Goal: Information Seeking & Learning: Learn about a topic

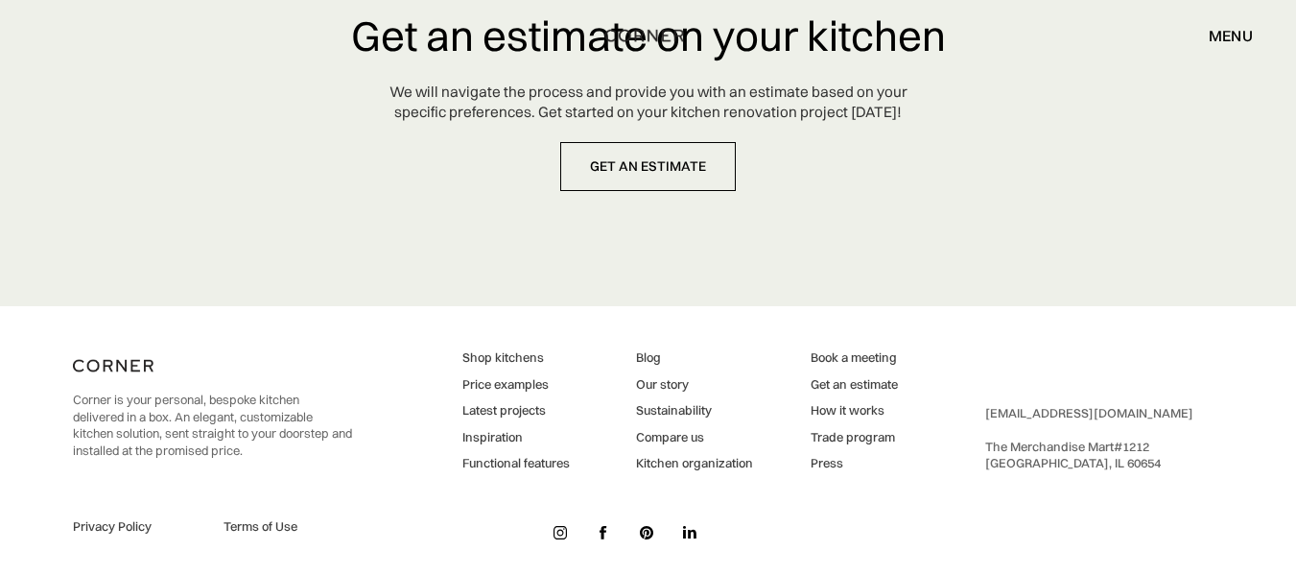
scroll to position [9359, 0]
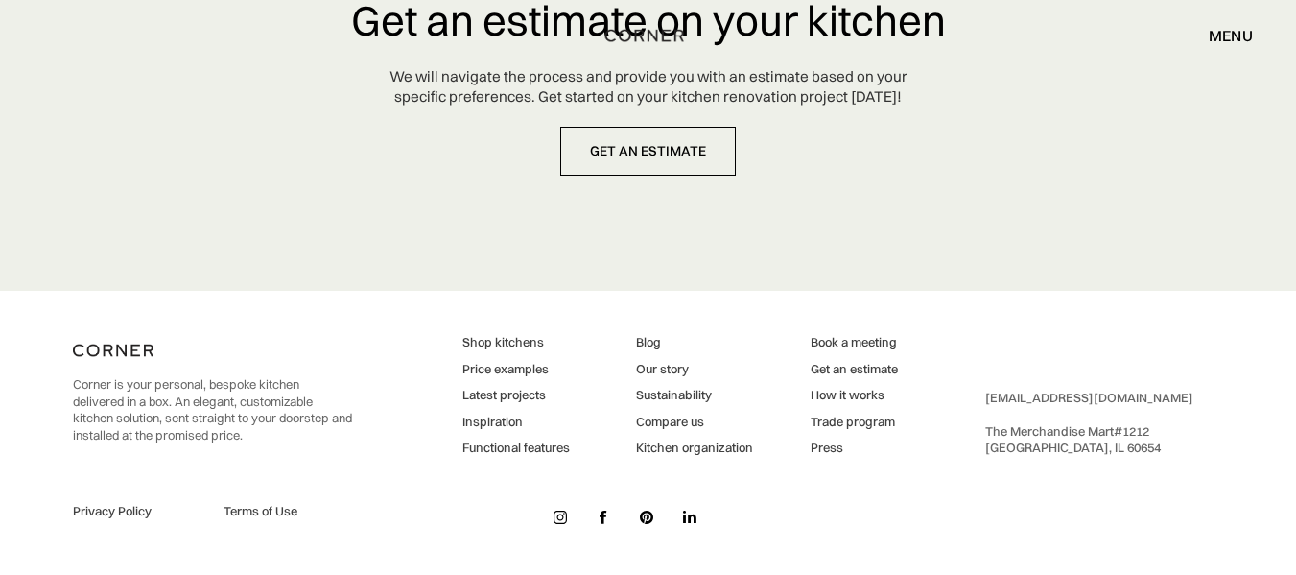
click at [477, 394] on link "Latest projects" at bounding box center [515, 395] width 107 height 17
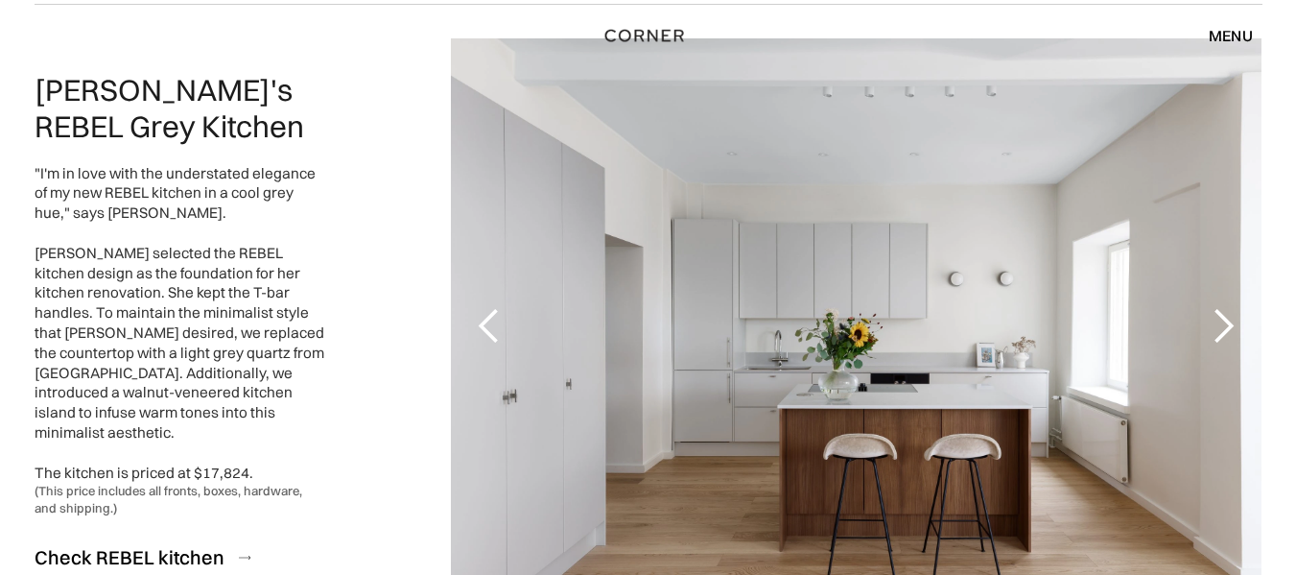
scroll to position [288, 0]
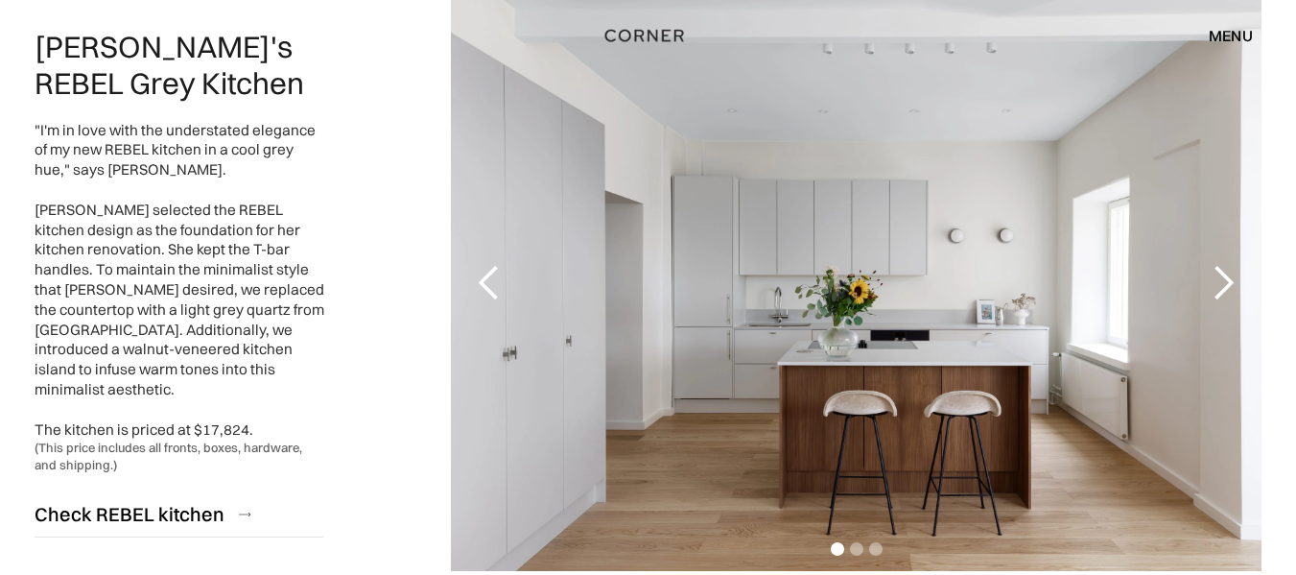
click at [1225, 295] on div "next slide" at bounding box center [1223, 283] width 38 height 38
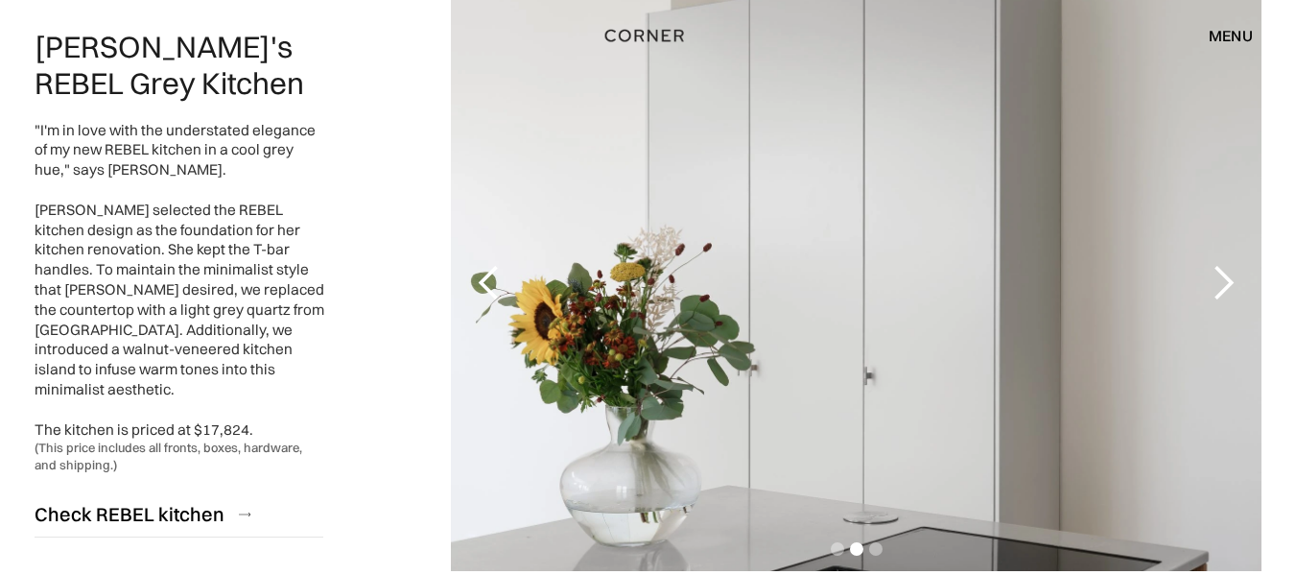
click at [1225, 295] on div "next slide" at bounding box center [1223, 283] width 38 height 38
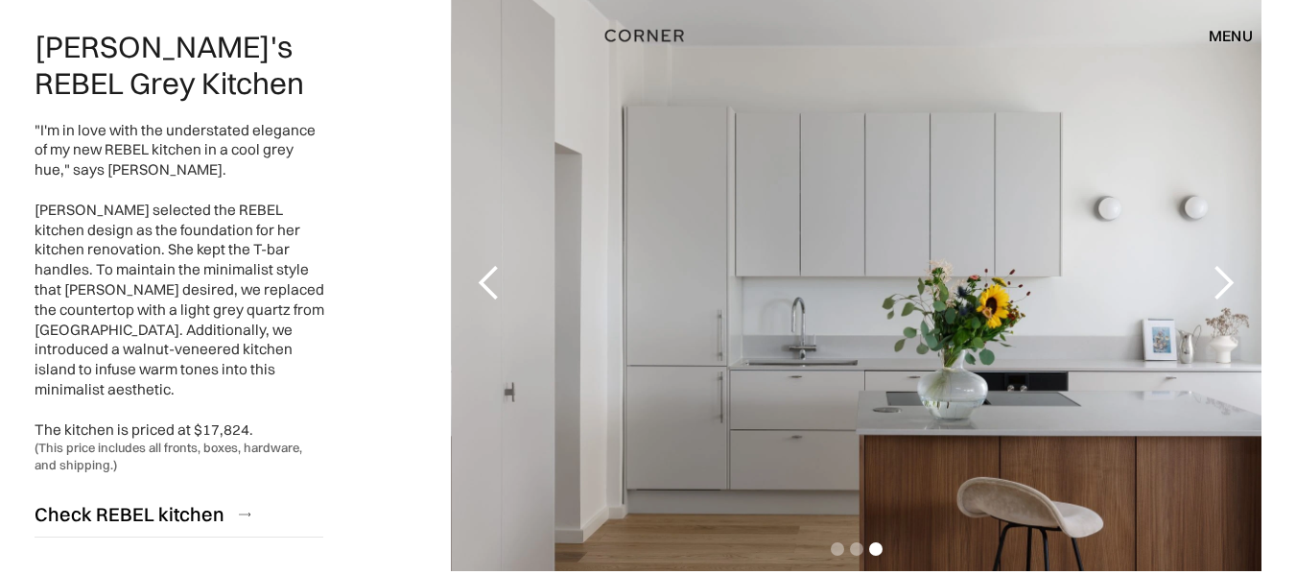
click at [1225, 295] on div "next slide" at bounding box center [1223, 283] width 38 height 38
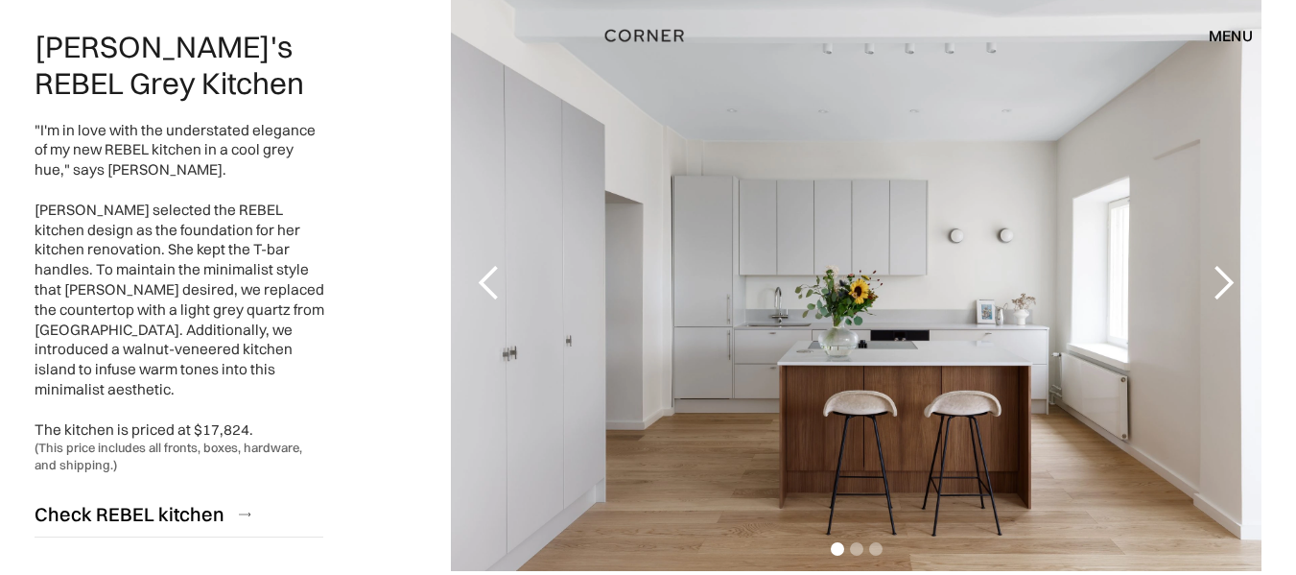
click at [1225, 295] on div "next slide" at bounding box center [1223, 283] width 38 height 38
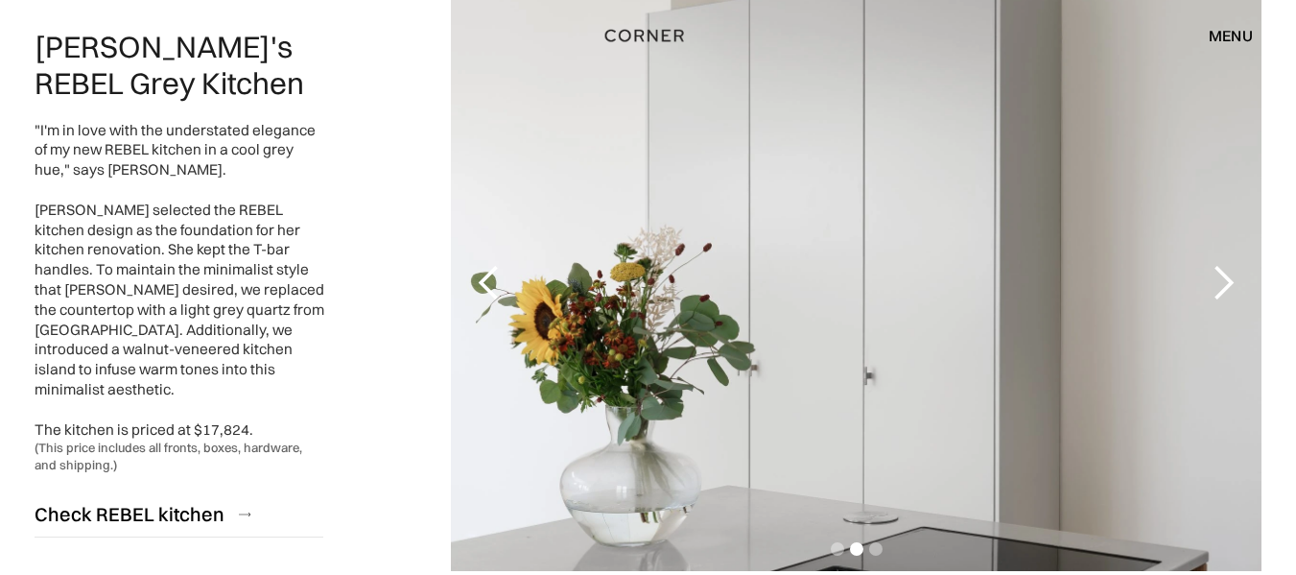
drag, startPoint x: 700, startPoint y: 359, endPoint x: 354, endPoint y: 230, distance: 369.4
click at [354, 230] on div "Slide 2 of 3. Carol's REBEL Grey Kitchen "I'm in love with the understated eleg…" at bounding box center [649, 283] width 1228 height 644
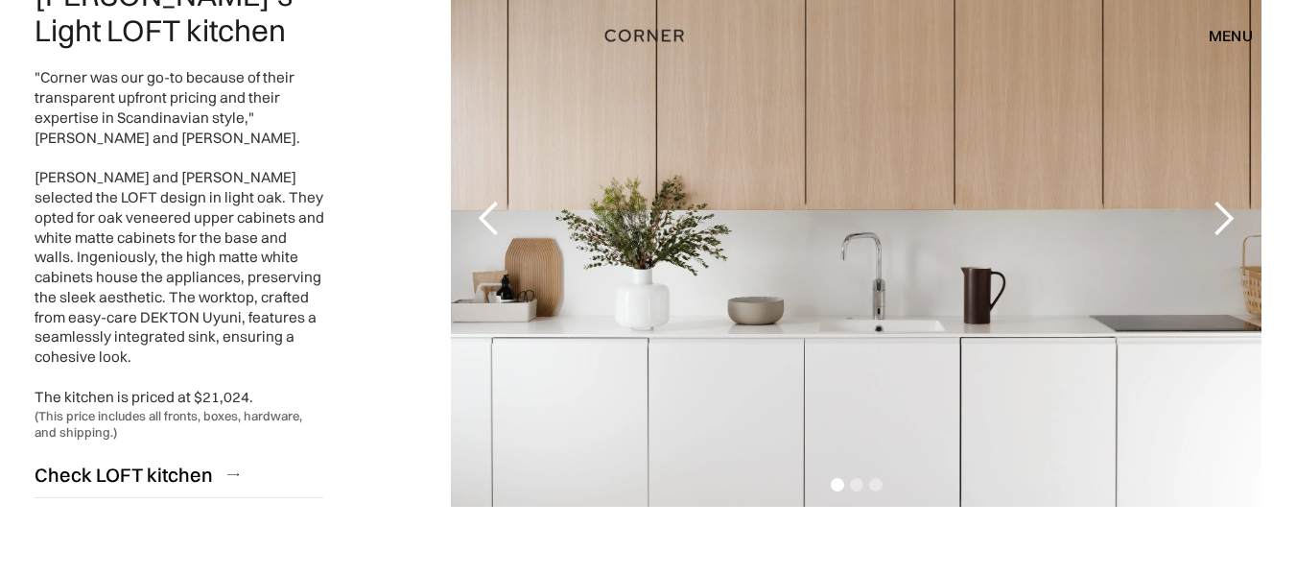
scroll to position [1727, 0]
click at [1227, 220] on div "next slide" at bounding box center [1223, 218] width 38 height 38
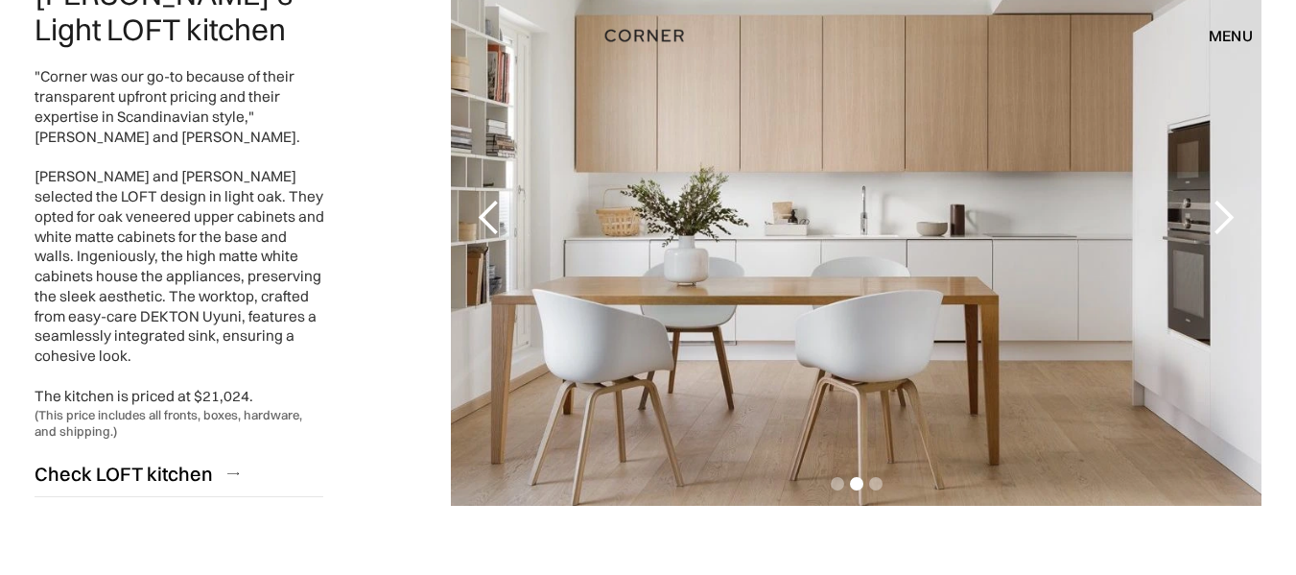
click at [1227, 220] on div "next slide" at bounding box center [1223, 218] width 38 height 38
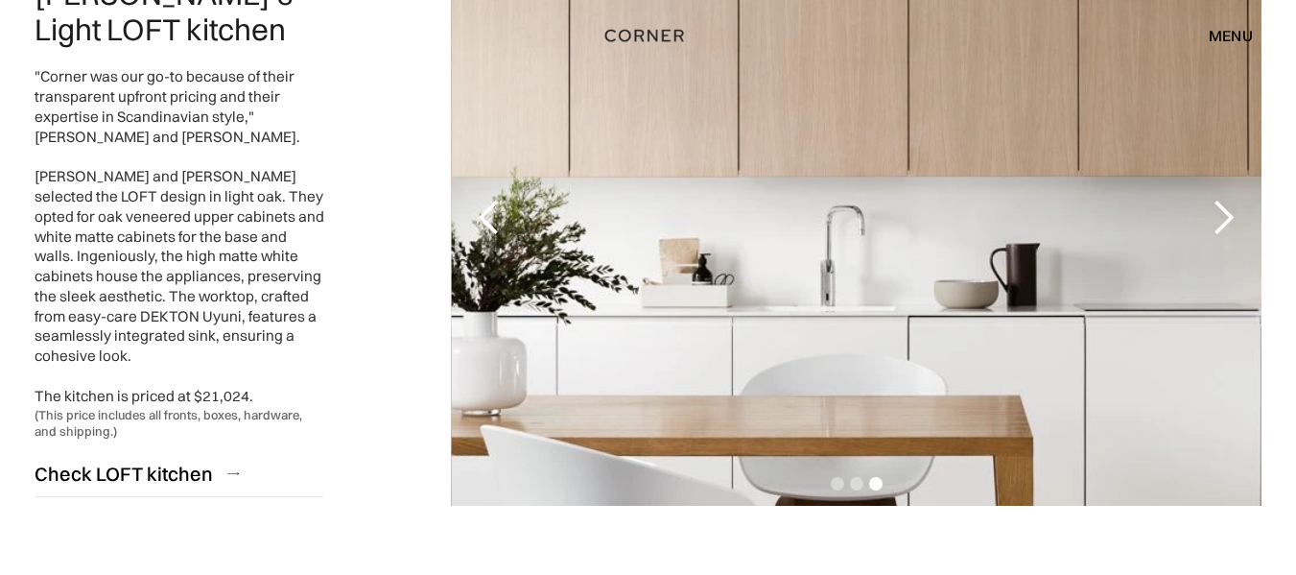
click at [487, 227] on div "previous slide" at bounding box center [489, 218] width 38 height 38
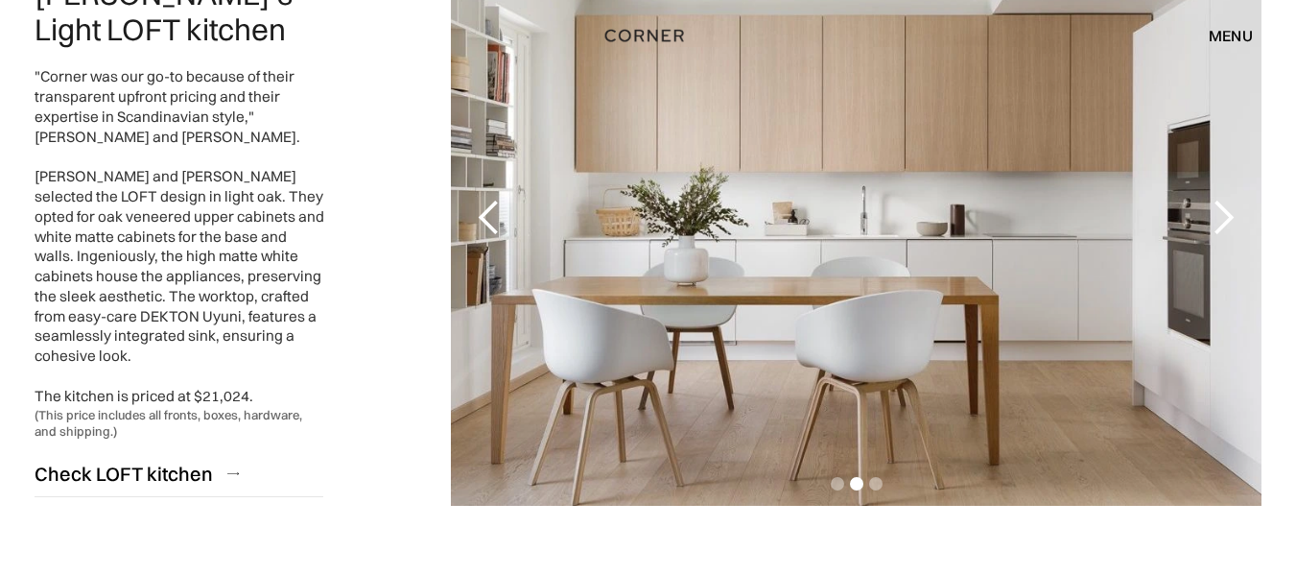
click at [1224, 214] on div "next slide" at bounding box center [1223, 218] width 38 height 38
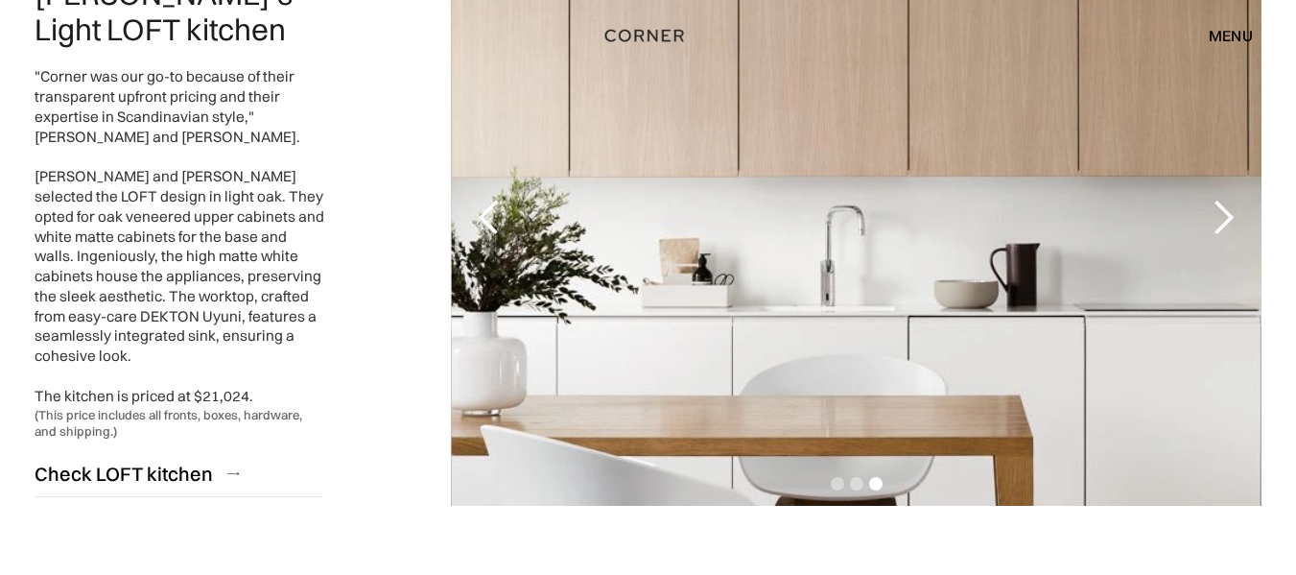
click at [1224, 214] on div "next slide" at bounding box center [1223, 218] width 38 height 38
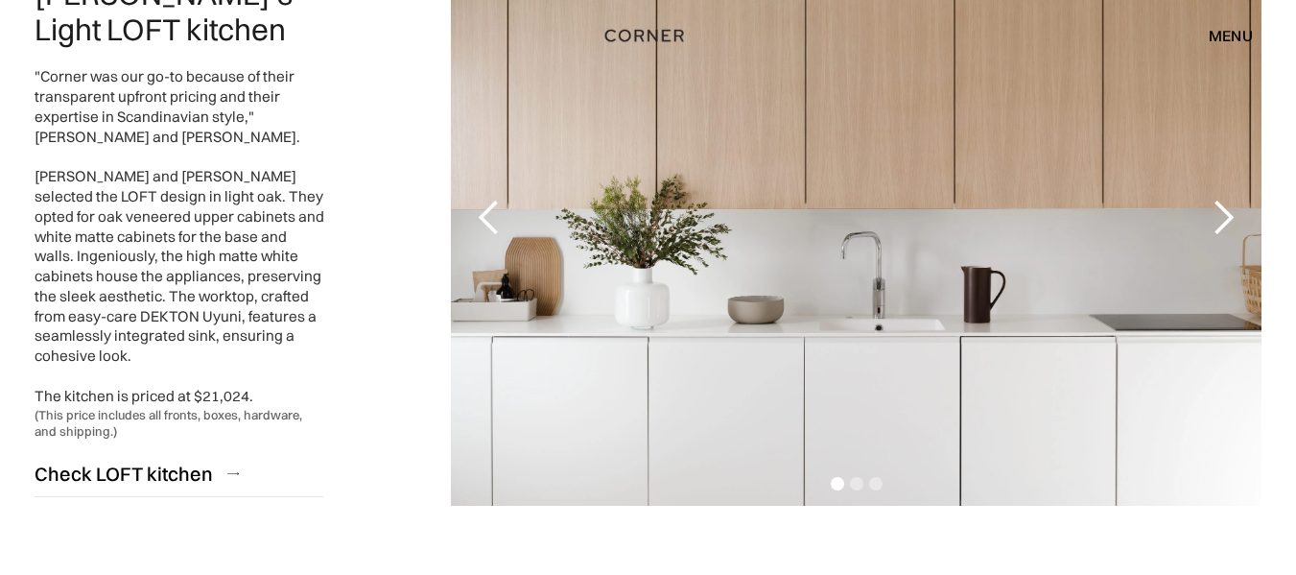
click at [1224, 214] on div "next slide" at bounding box center [1223, 218] width 38 height 38
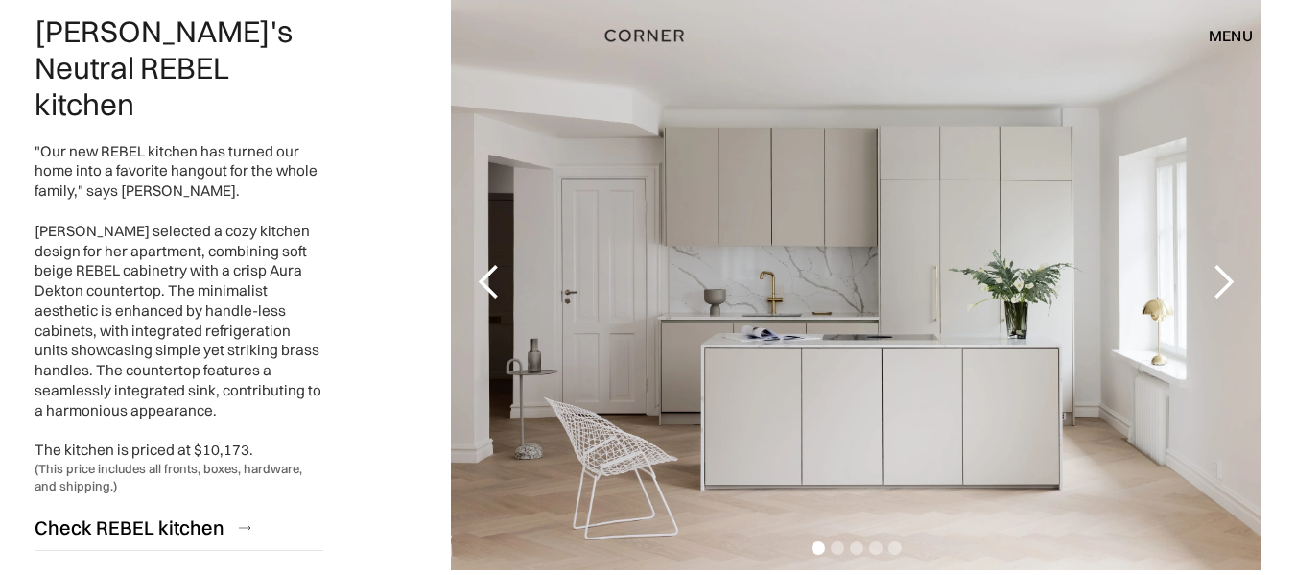
scroll to position [3070, 0]
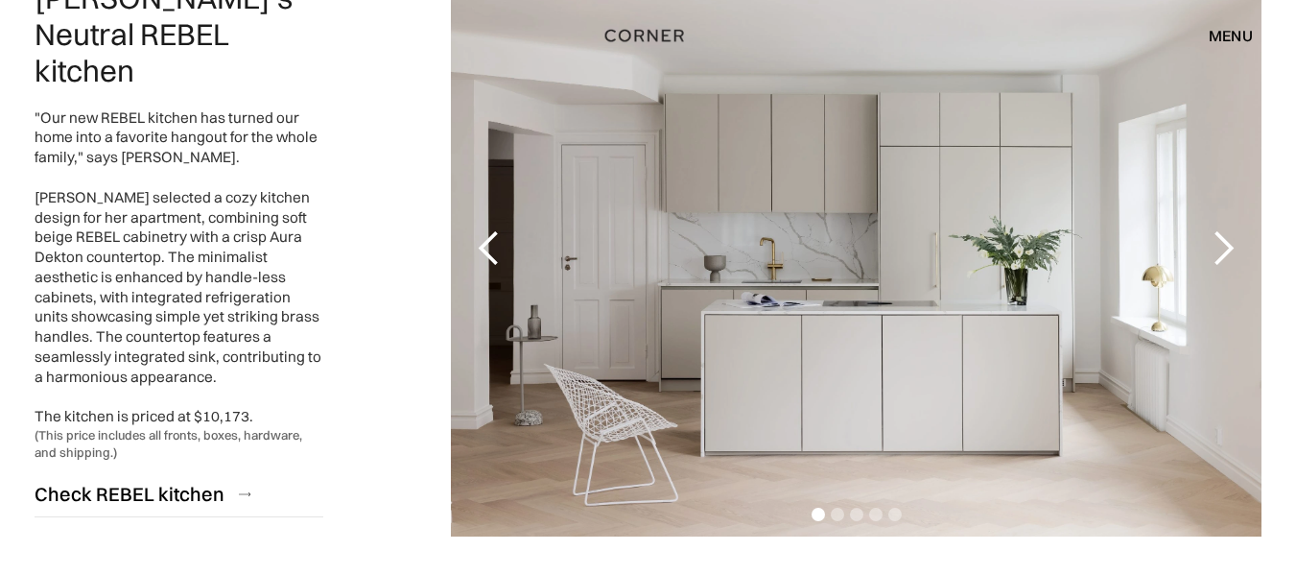
click at [1235, 248] on div "next slide" at bounding box center [1223, 248] width 38 height 38
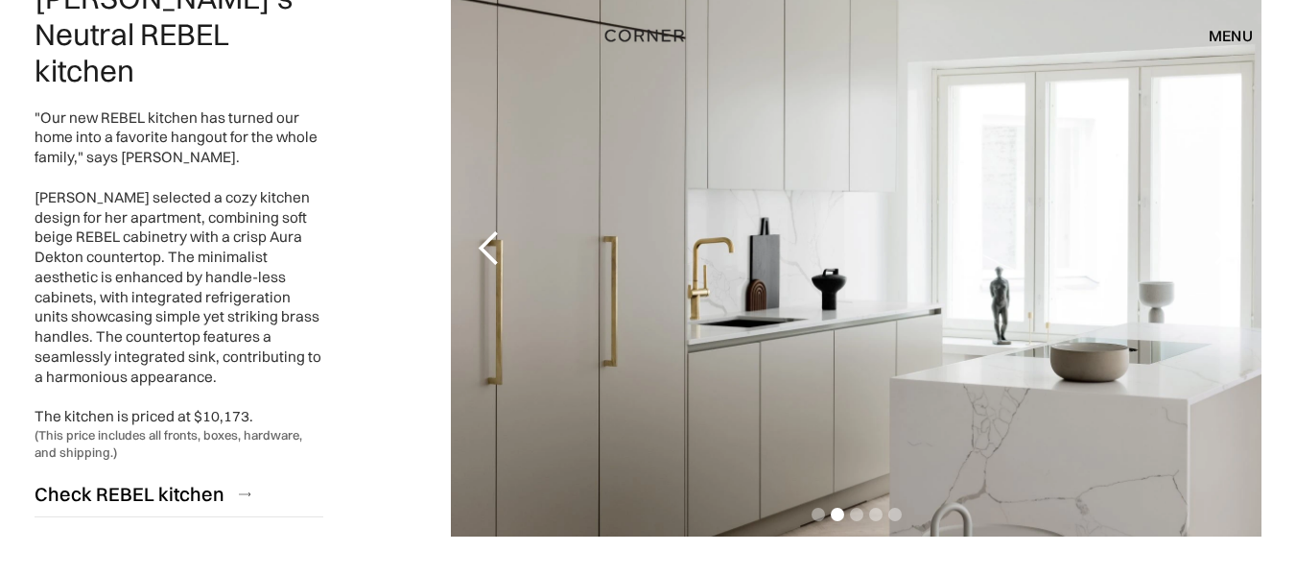
click at [1235, 248] on div "next slide" at bounding box center [1223, 248] width 38 height 38
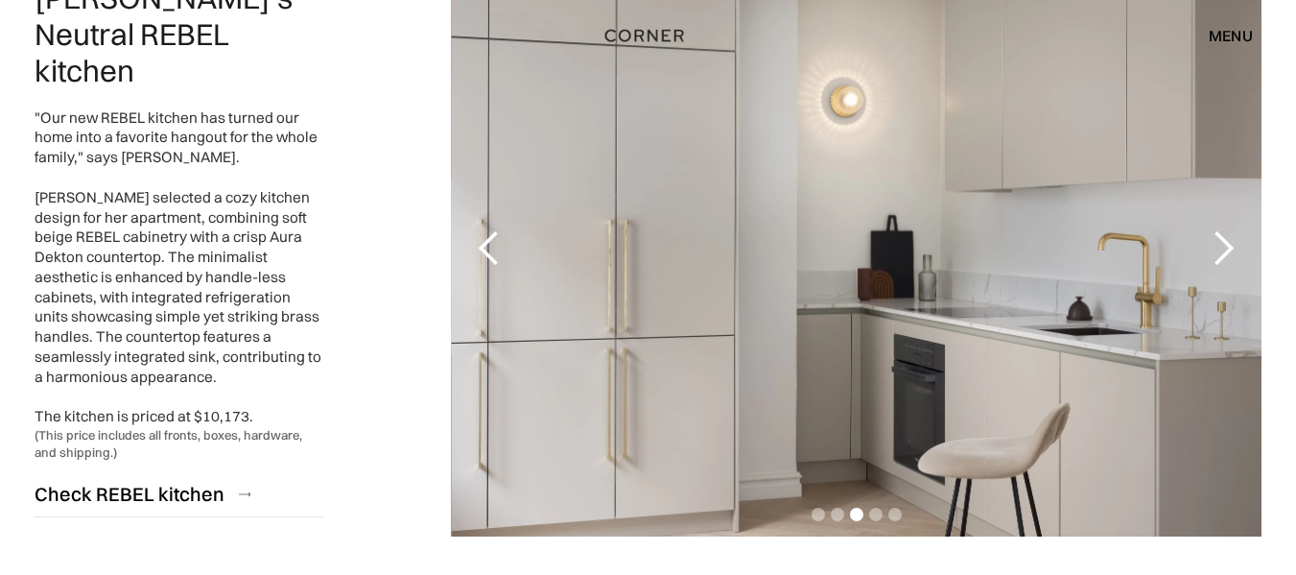
click at [1235, 248] on div "next slide" at bounding box center [1223, 248] width 38 height 38
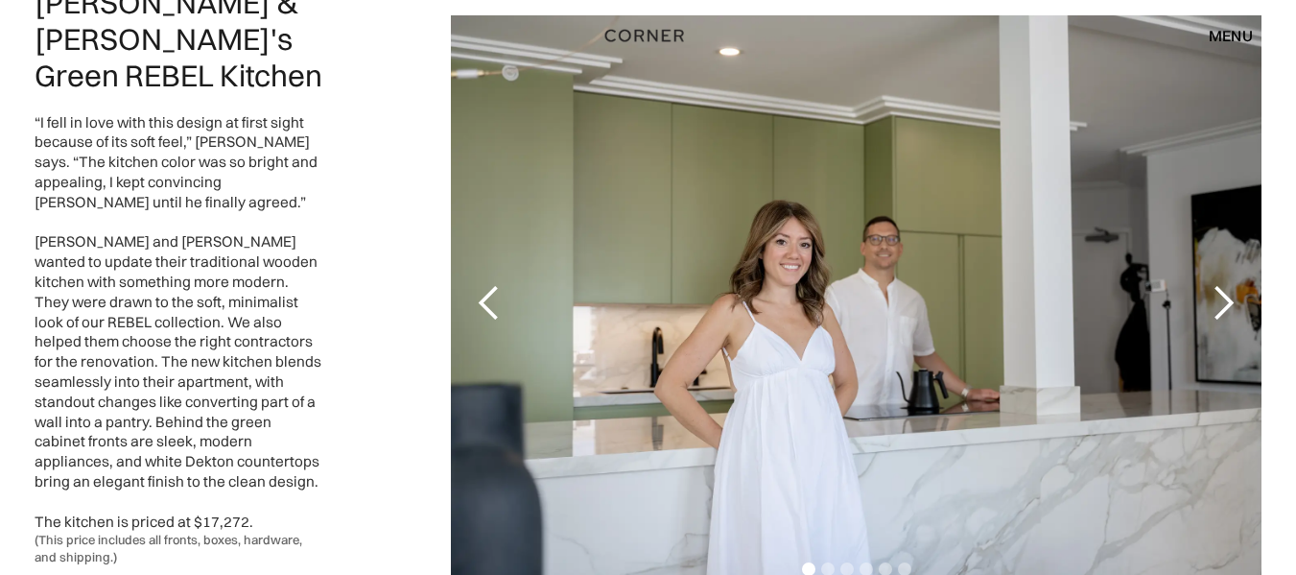
scroll to position [3742, 0]
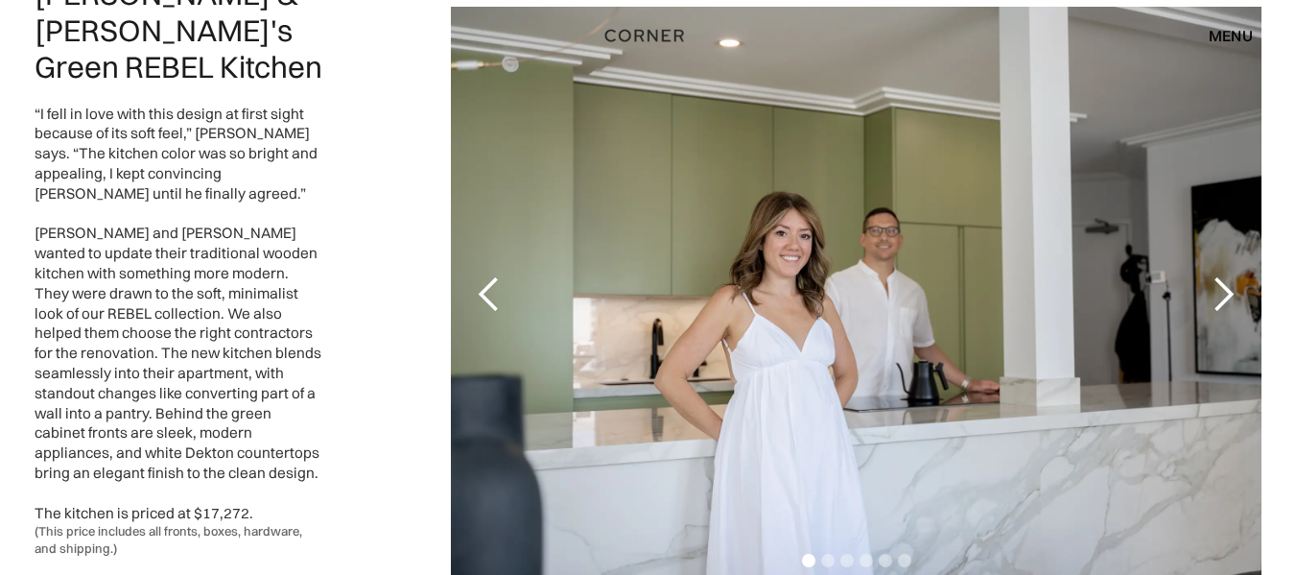
click at [1226, 276] on div "next slide" at bounding box center [1223, 294] width 38 height 38
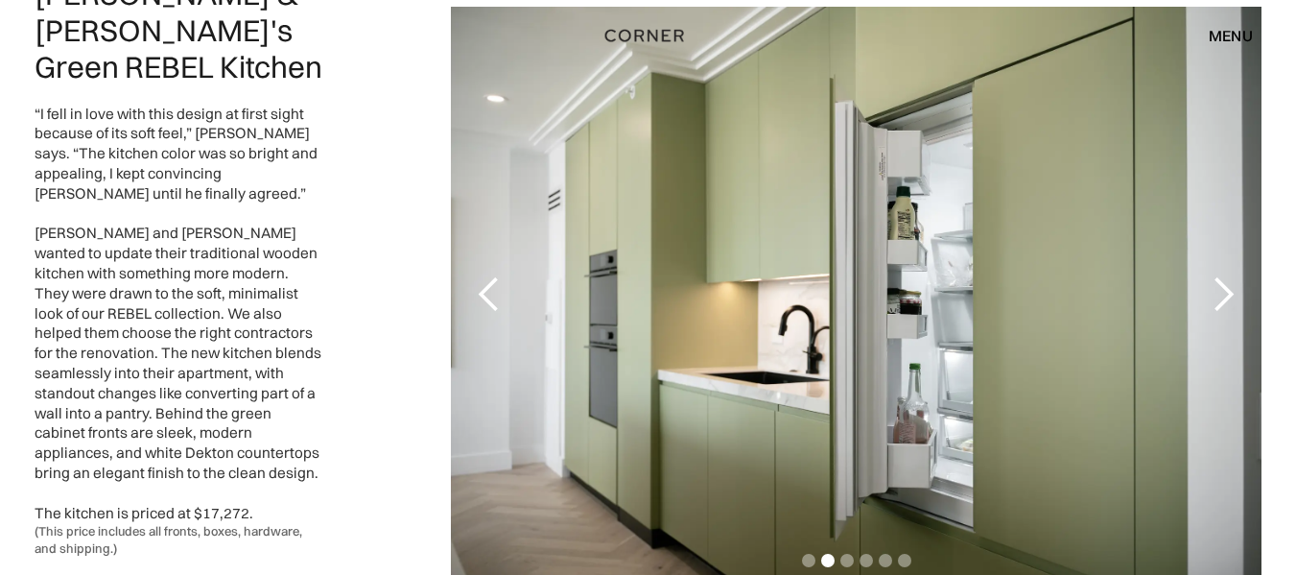
click at [1226, 276] on div "next slide" at bounding box center [1223, 294] width 38 height 38
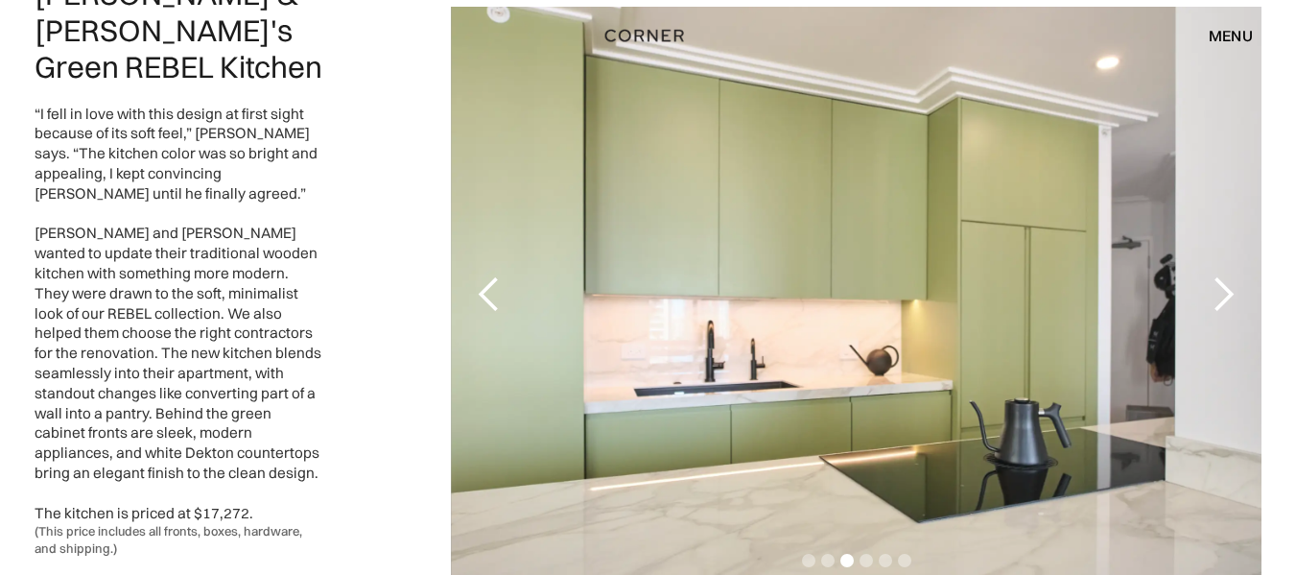
click at [1226, 276] on div "next slide" at bounding box center [1223, 294] width 38 height 38
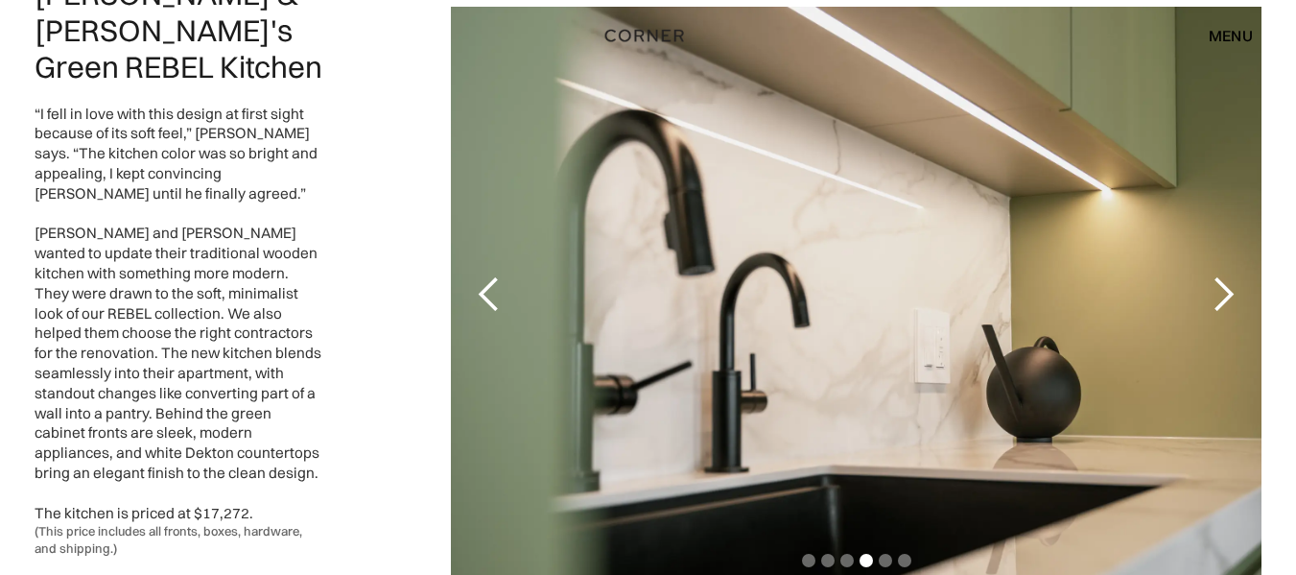
click at [1226, 276] on div "next slide" at bounding box center [1223, 294] width 38 height 38
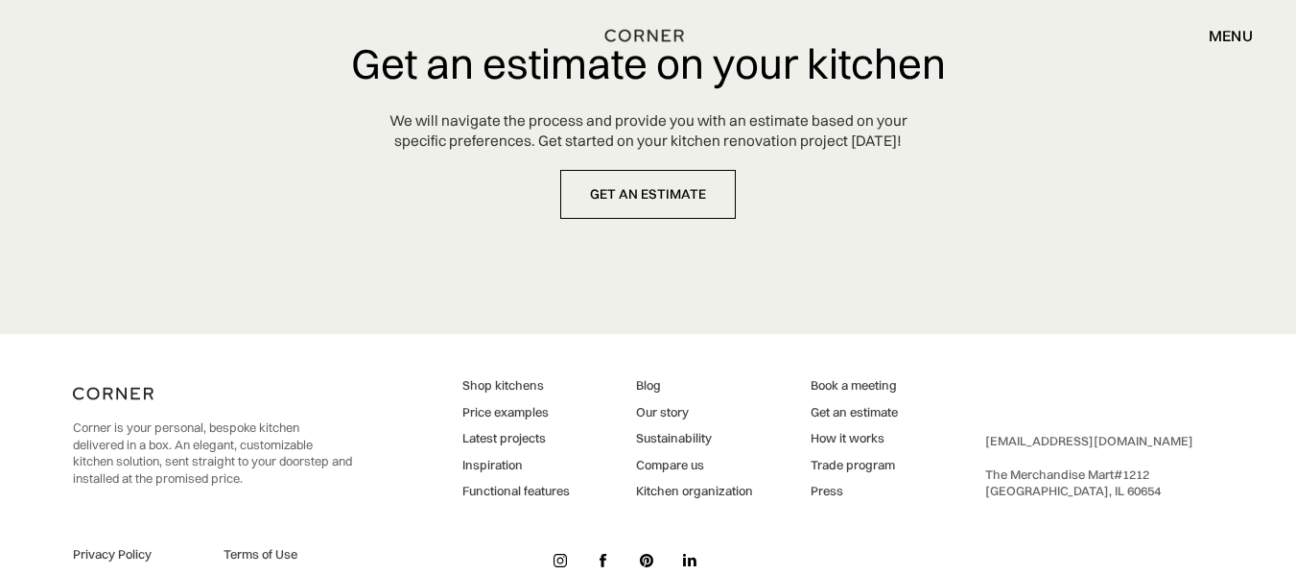
scroll to position [5199, 0]
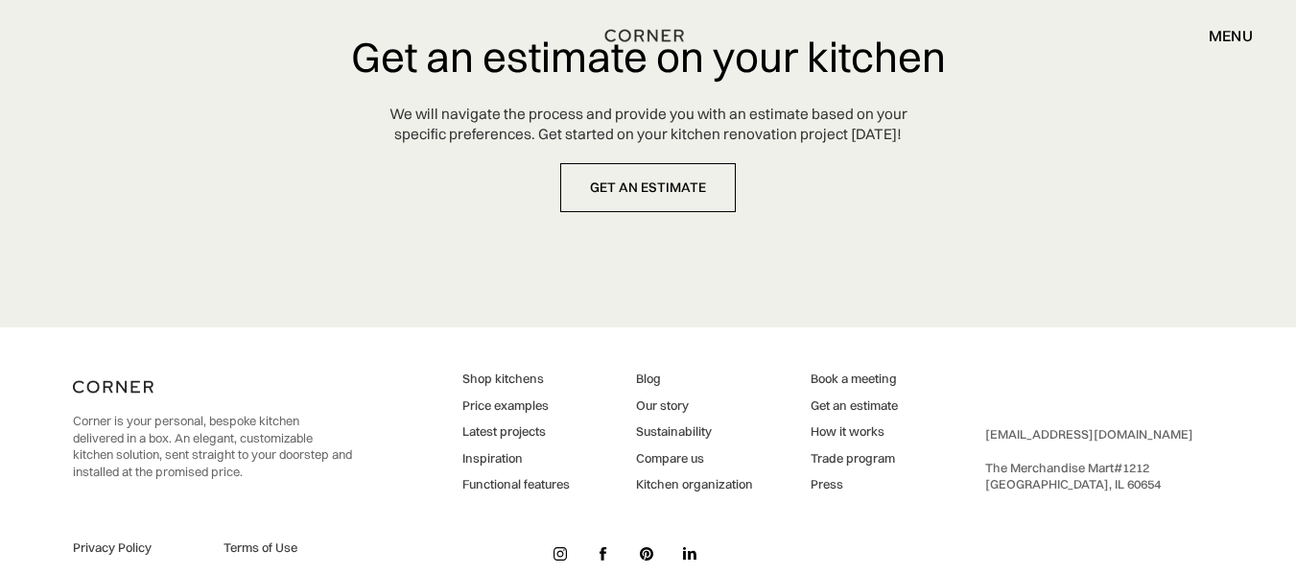
click at [503, 397] on link "Price examples" at bounding box center [515, 405] width 107 height 17
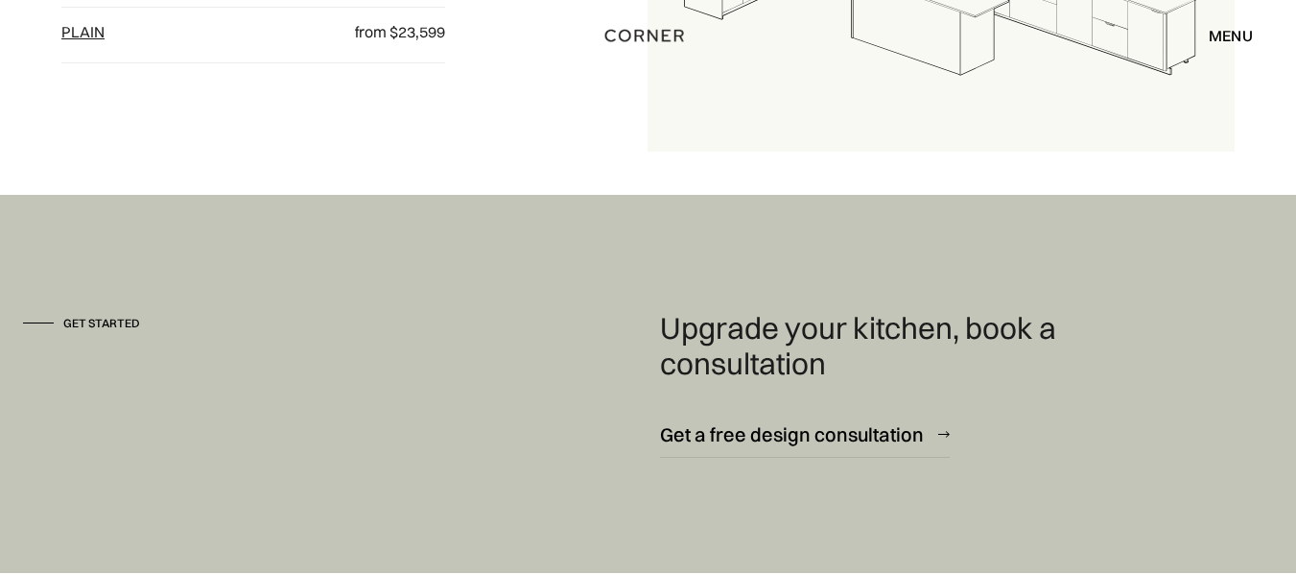
scroll to position [2588, 0]
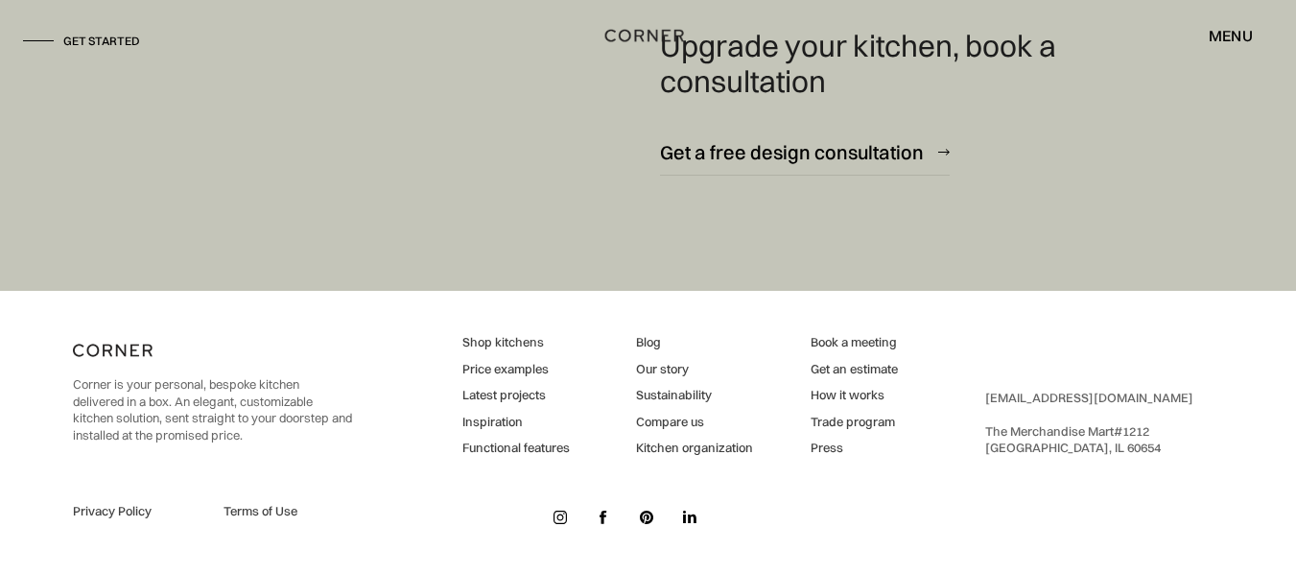
click at [503, 338] on link "Shop kitchens" at bounding box center [515, 342] width 107 height 17
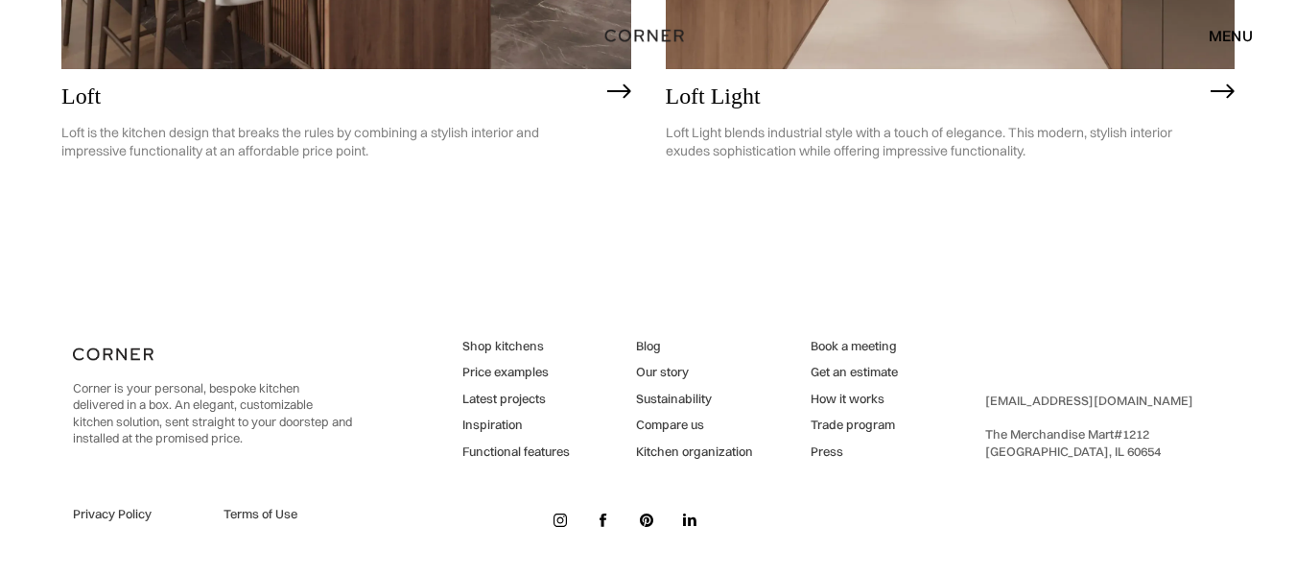
scroll to position [4995, 0]
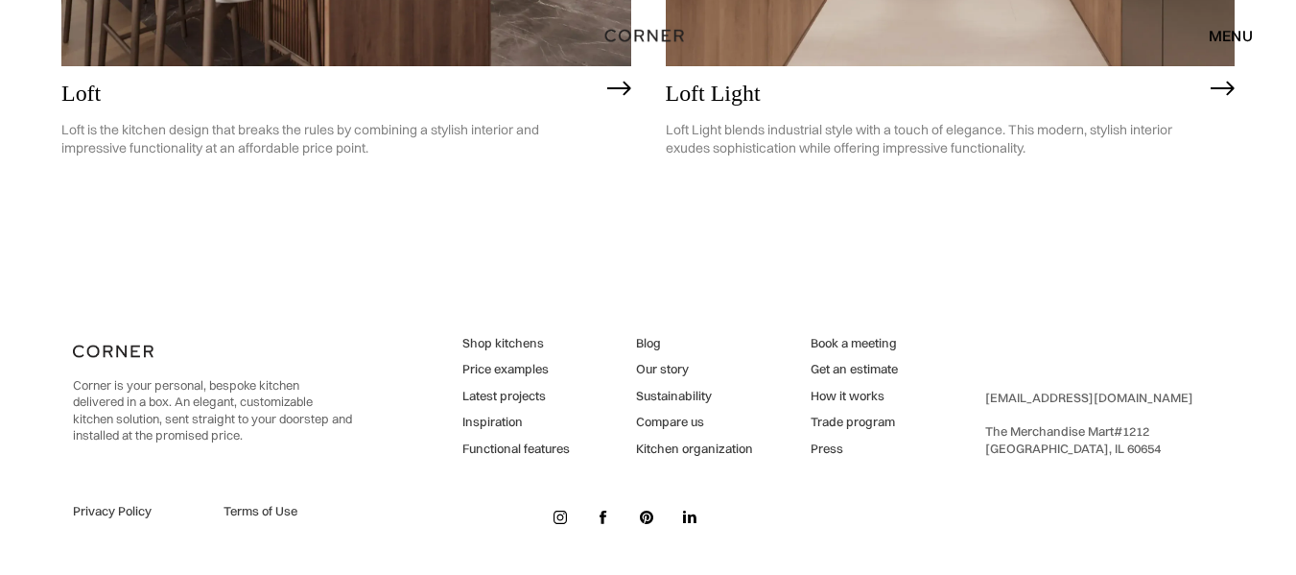
click at [494, 422] on link "Inspiration" at bounding box center [515, 422] width 107 height 17
